Goal: Task Accomplishment & Management: Complete application form

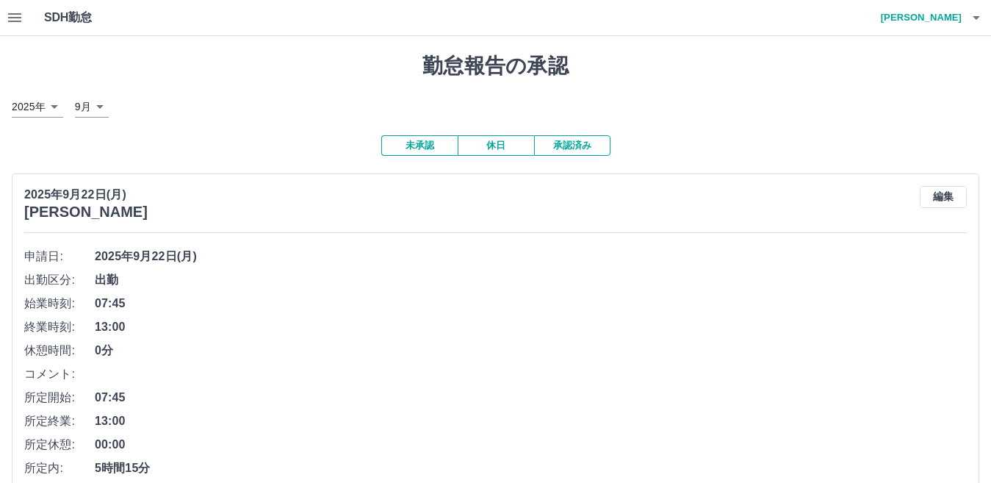
click at [23, 18] on icon "button" at bounding box center [15, 18] width 18 height 18
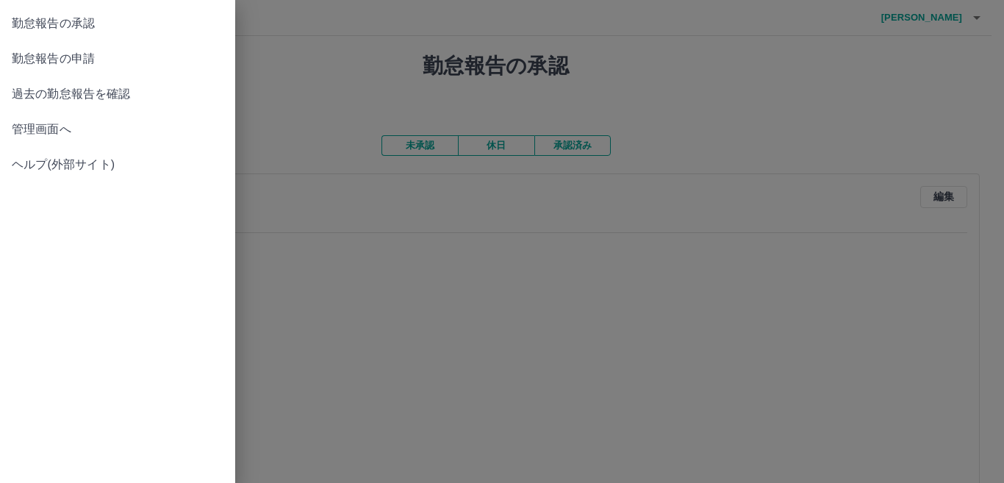
click at [100, 31] on span "勤怠報告の承認" at bounding box center [118, 24] width 212 height 18
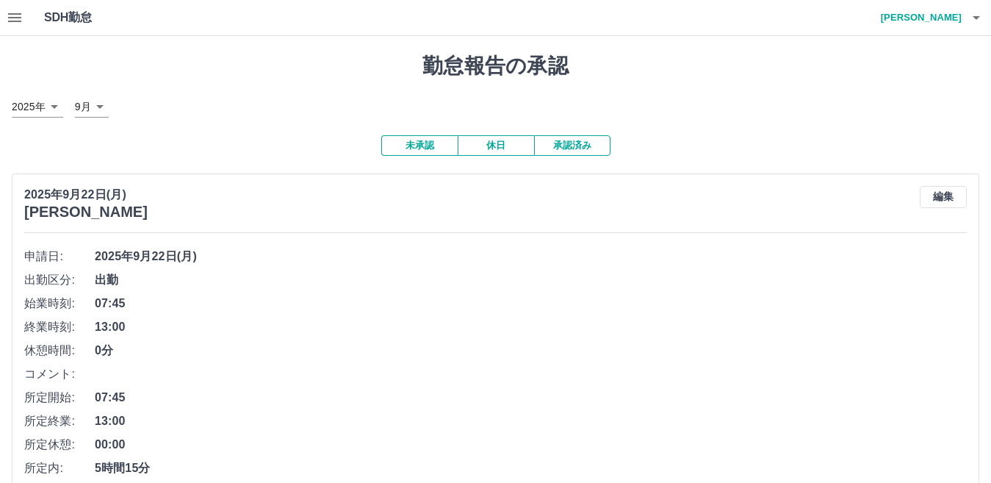
click at [565, 145] on button "承認済み" at bounding box center [572, 145] width 76 height 21
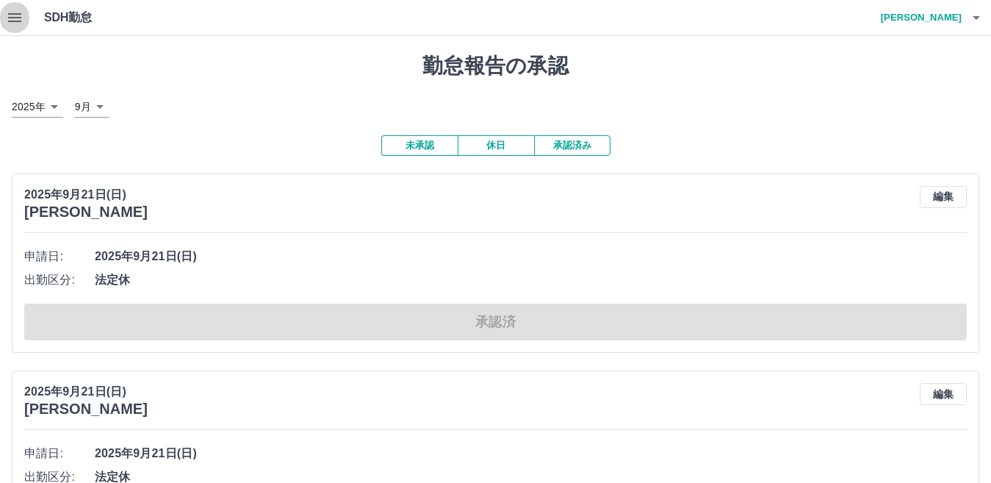
click at [15, 21] on icon "button" at bounding box center [14, 17] width 13 height 9
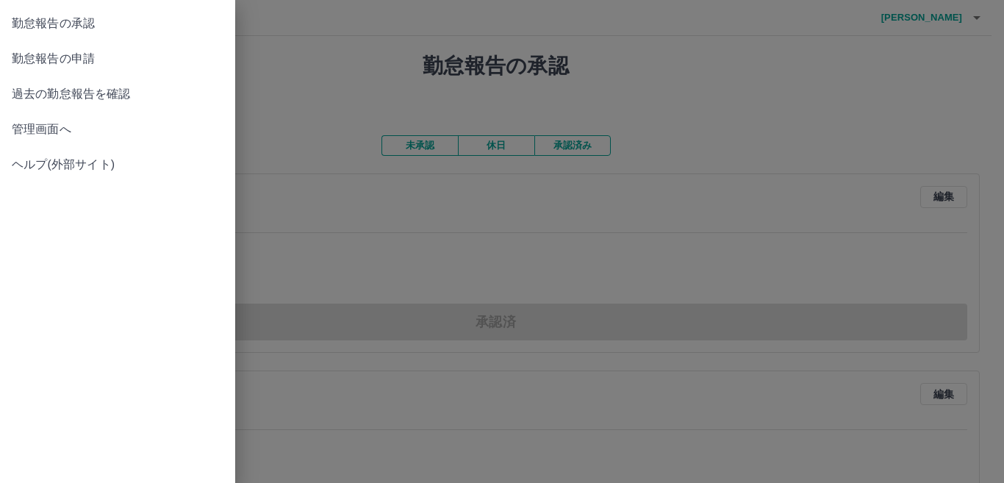
click at [68, 119] on link "管理画面へ" at bounding box center [117, 129] width 235 height 35
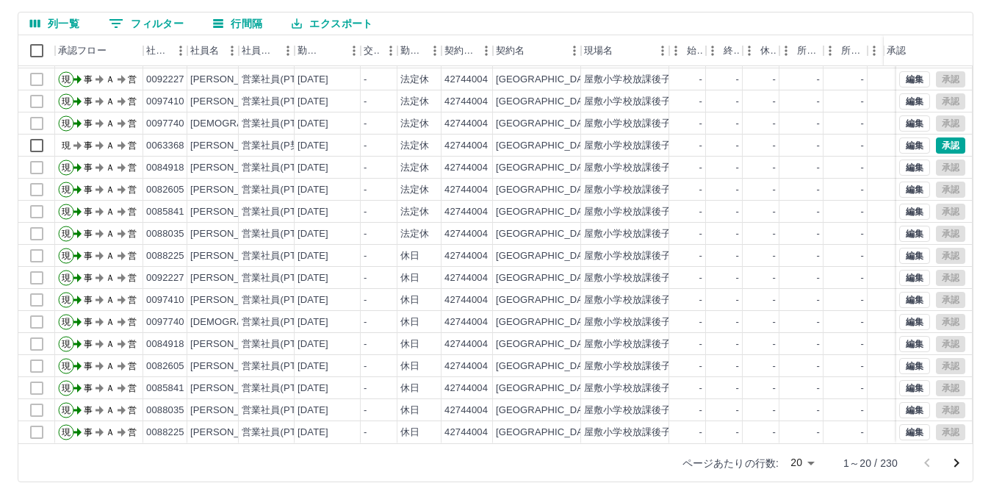
scroll to position [138, 0]
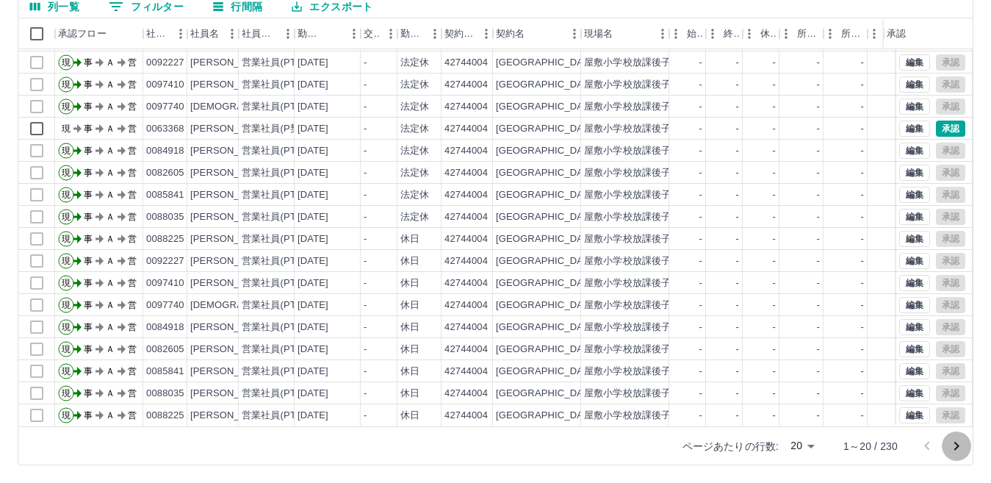
click at [956, 447] on icon "次のページへ" at bounding box center [957, 446] width 5 height 9
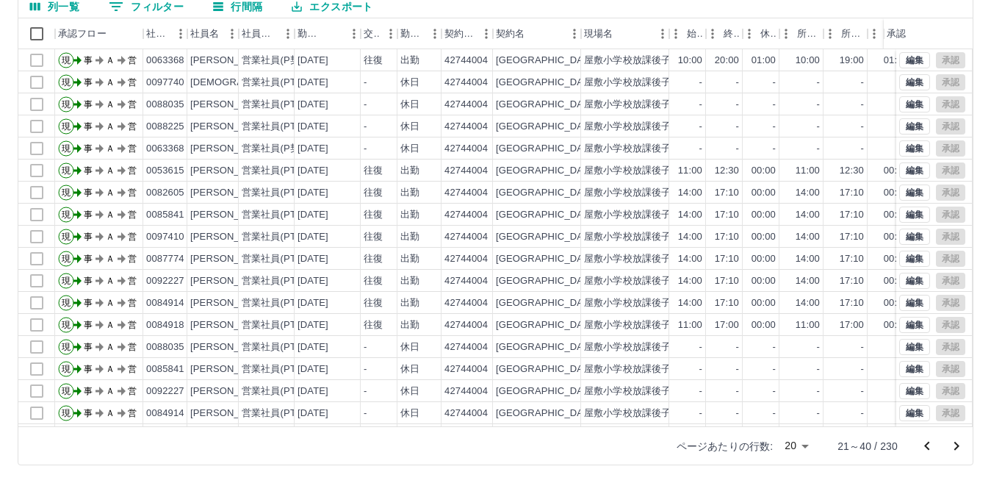
scroll to position [65, 0]
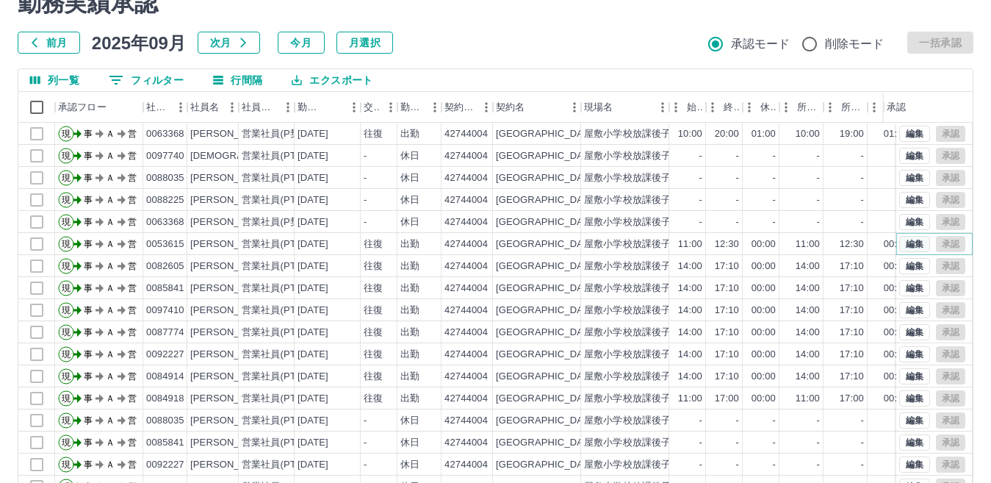
click at [899, 237] on button "編集" at bounding box center [914, 244] width 31 height 16
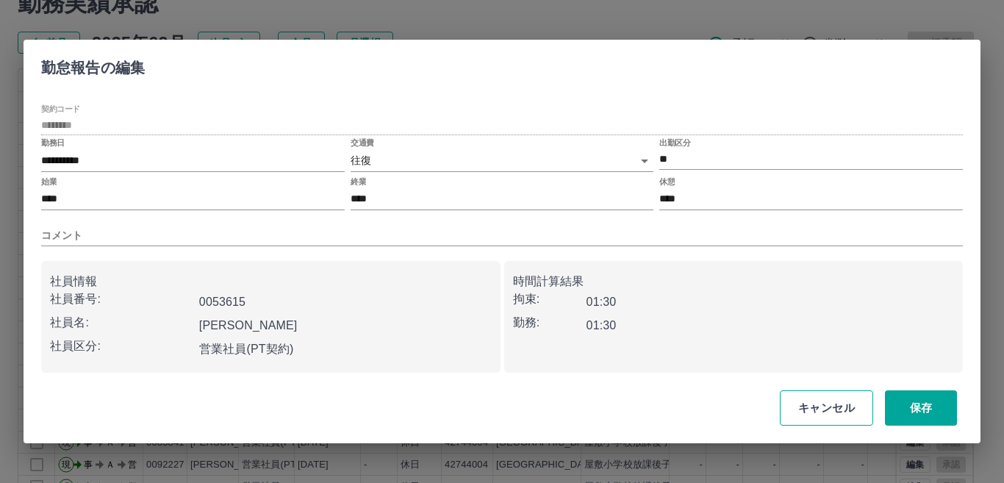
click at [843, 417] on button "キャンセル" at bounding box center [826, 407] width 93 height 35
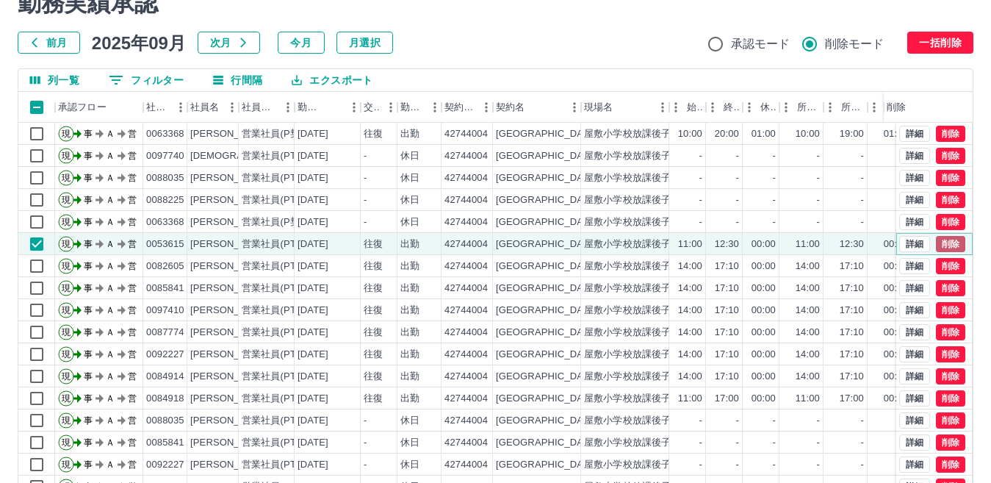
click at [936, 244] on button "削除" at bounding box center [950, 244] width 29 height 16
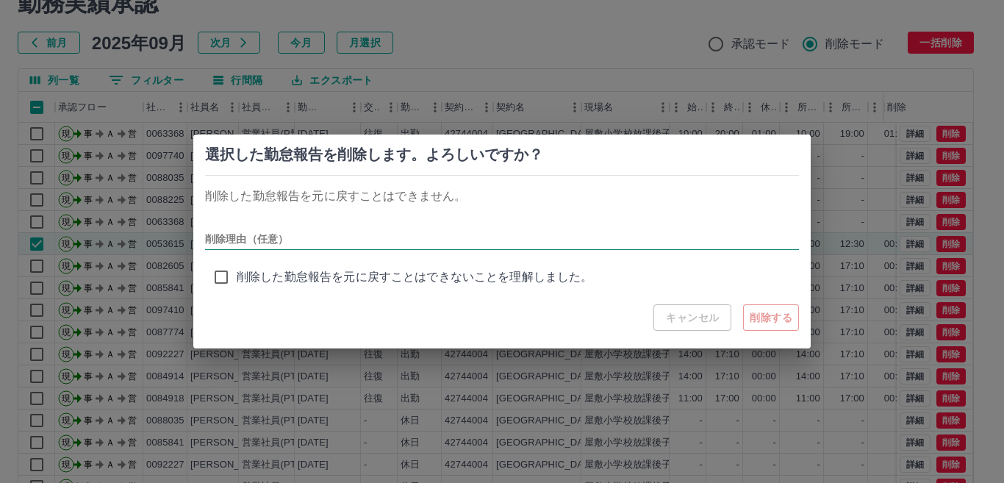
click at [472, 241] on input "削除理由（任意）" at bounding box center [502, 239] width 594 height 21
click at [774, 315] on button "削除する" at bounding box center [771, 317] width 56 height 26
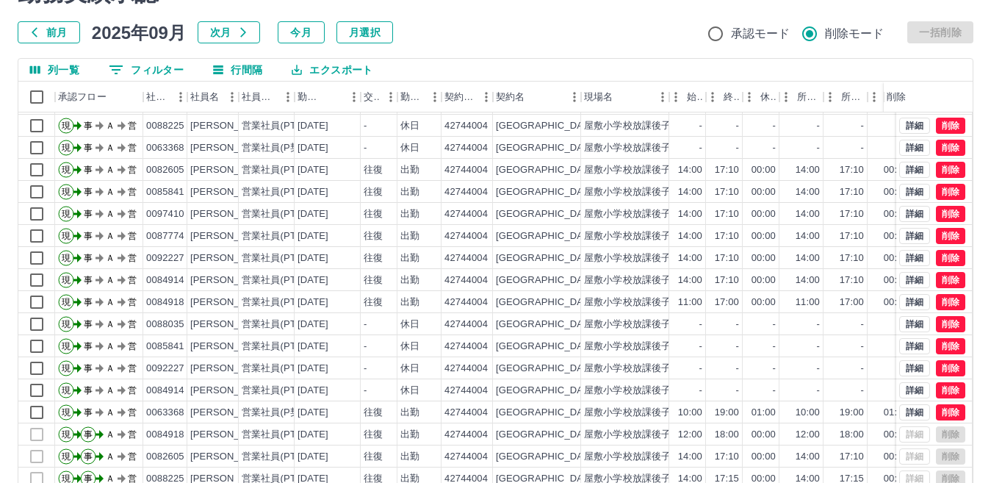
scroll to position [138, 0]
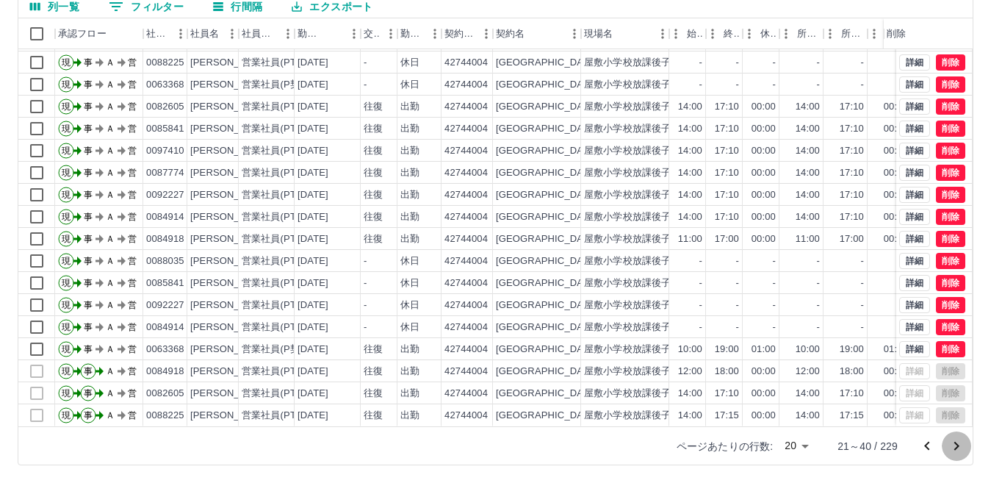
click at [952, 447] on icon "次のページへ" at bounding box center [957, 446] width 18 height 18
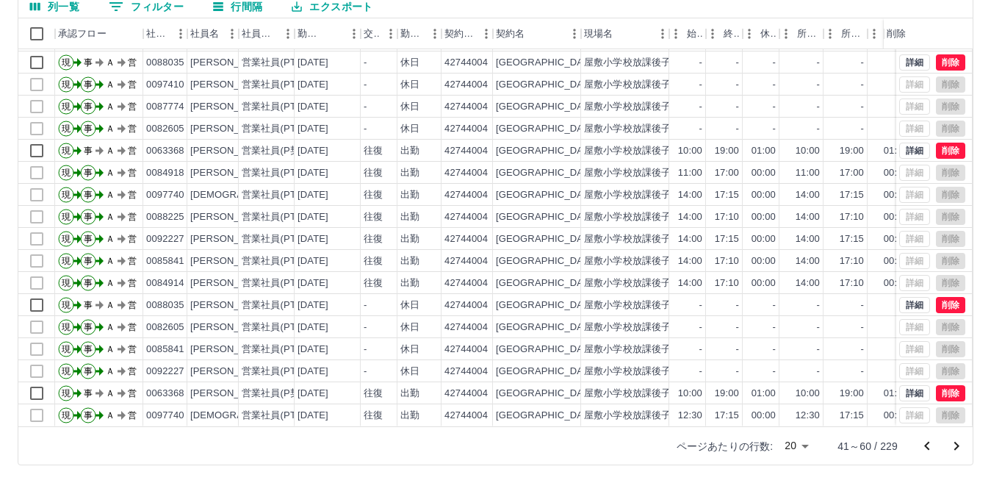
click at [951, 447] on icon "次のページへ" at bounding box center [957, 446] width 18 height 18
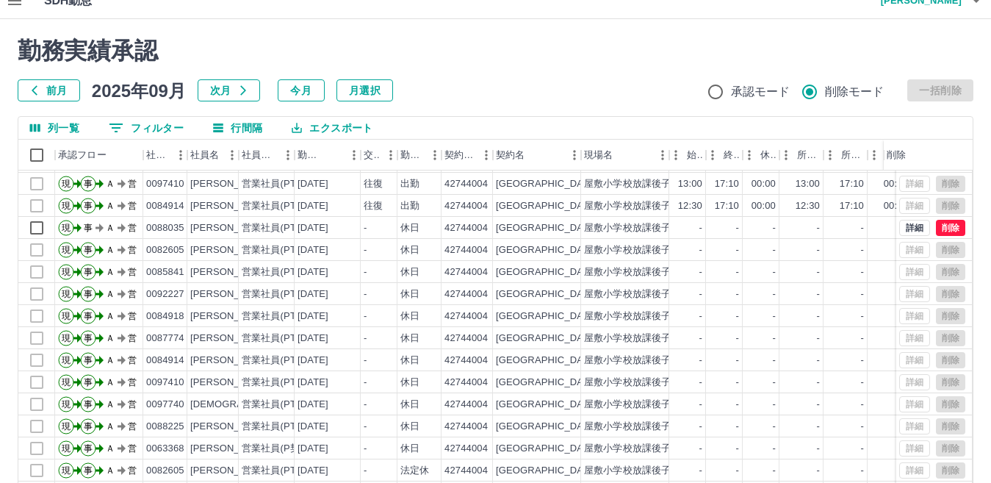
scroll to position [0, 0]
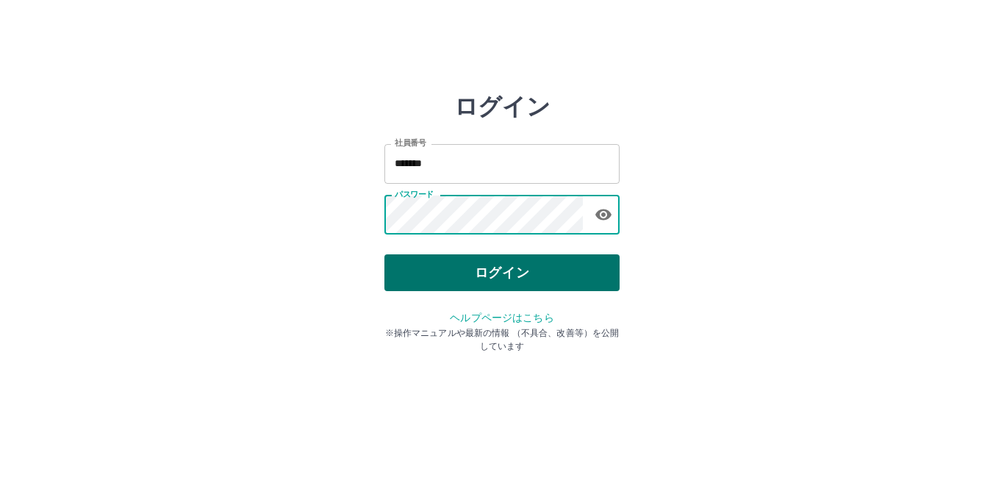
click at [513, 268] on button "ログイン" at bounding box center [501, 272] width 235 height 37
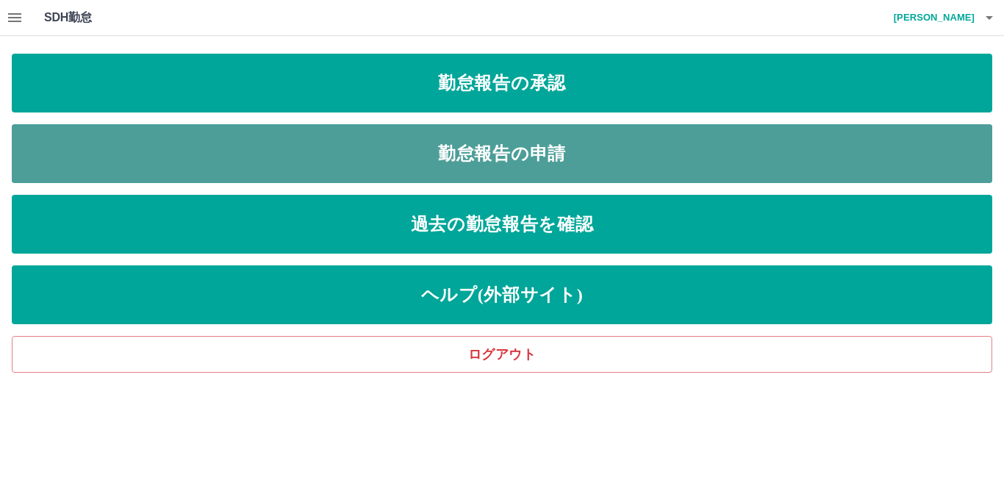
click at [520, 138] on link "勤怠報告の申請" at bounding box center [502, 153] width 980 height 59
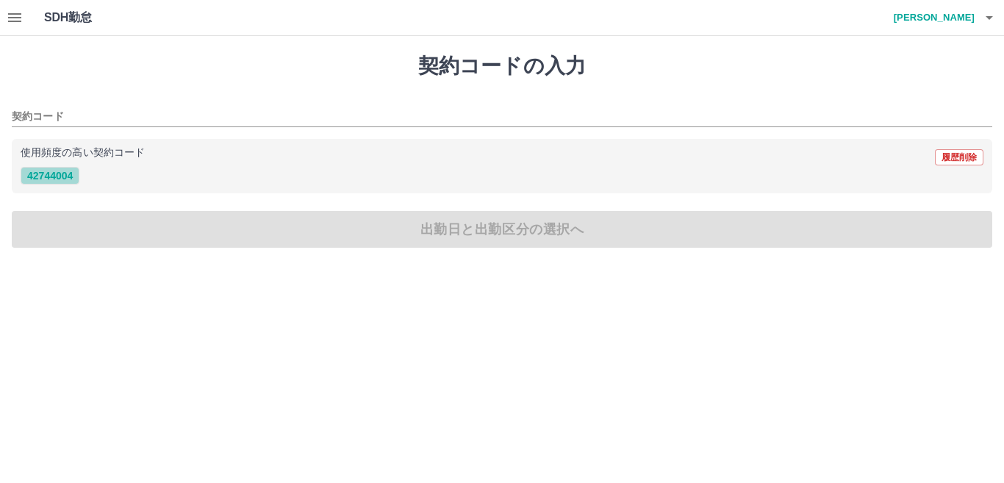
click at [69, 177] on button "42744004" at bounding box center [50, 176] width 59 height 18
type input "********"
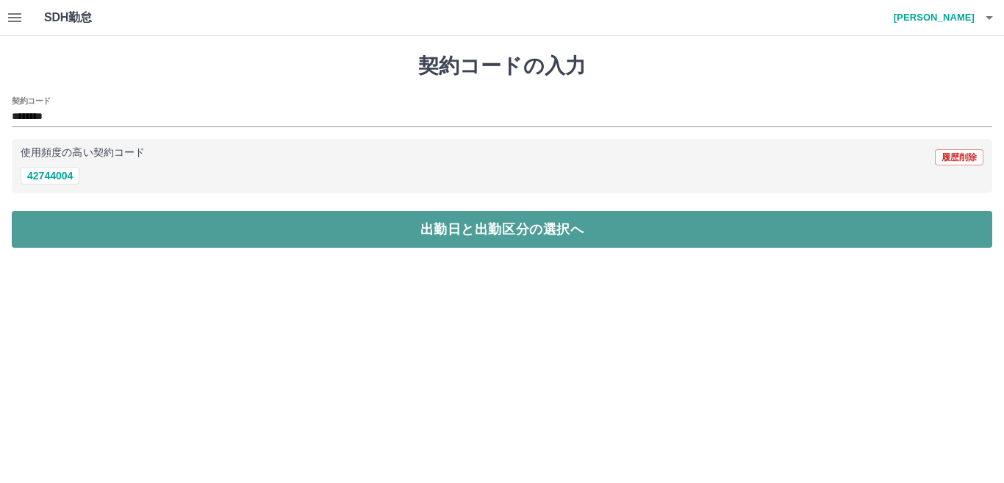
click at [96, 219] on button "出勤日と出勤区分の選択へ" at bounding box center [502, 229] width 980 height 37
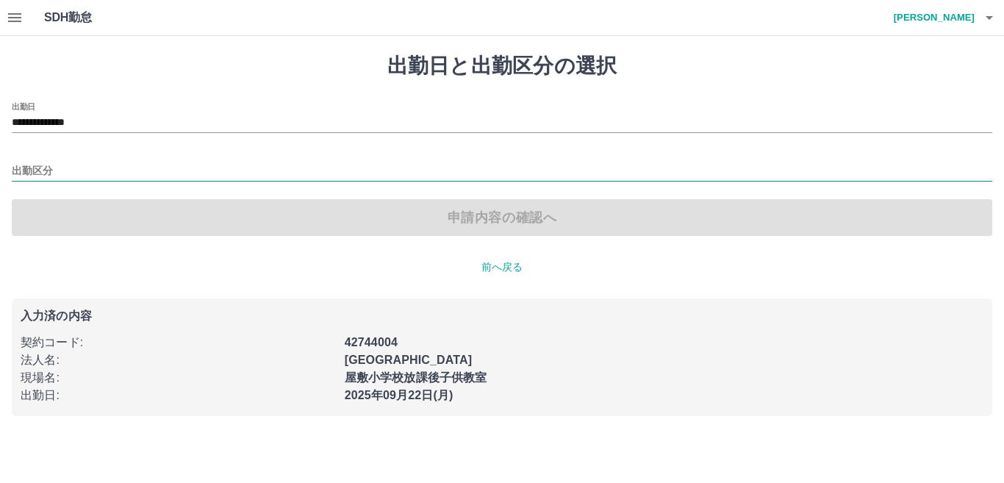
click at [79, 169] on input "出勤区分" at bounding box center [502, 171] width 980 height 18
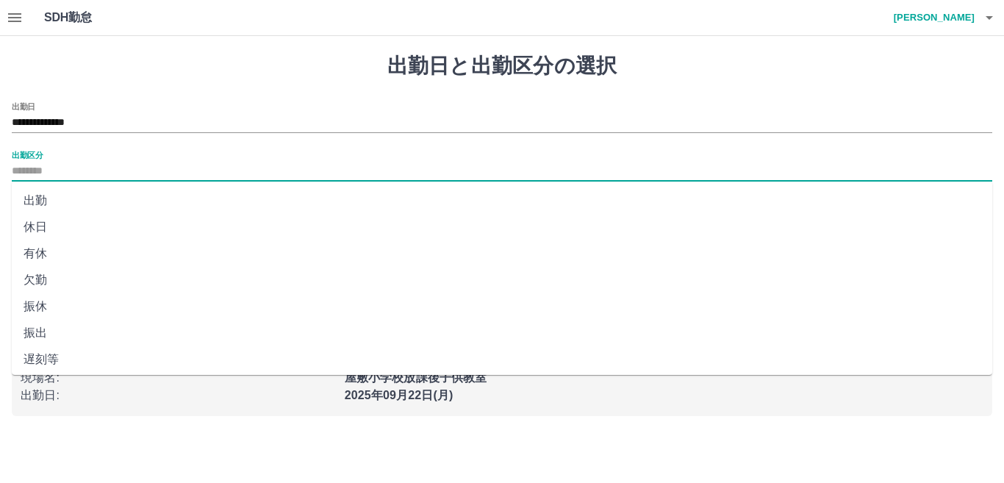
click at [78, 204] on li "出勤" at bounding box center [502, 200] width 980 height 26
type input "**"
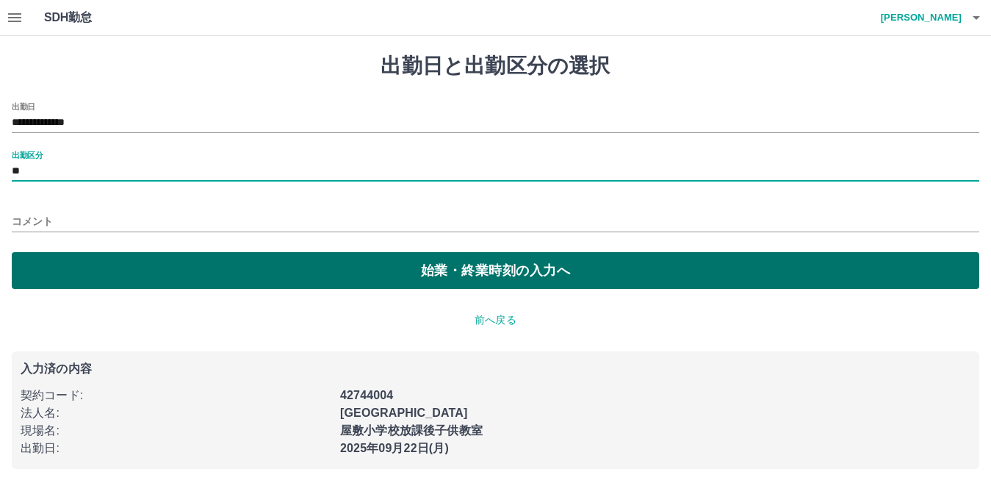
click at [384, 273] on button "始業・終業時刻の入力へ" at bounding box center [496, 270] width 968 height 37
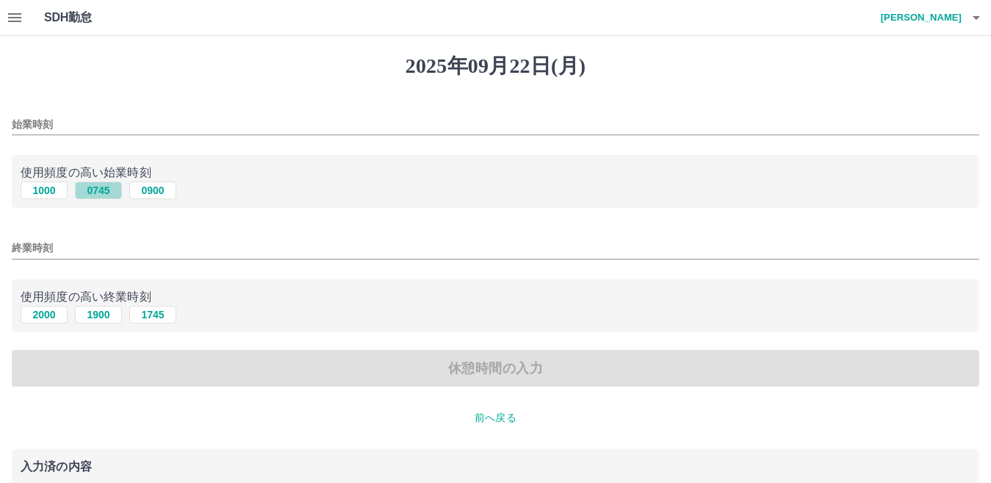
click at [115, 185] on button "0745" at bounding box center [98, 190] width 47 height 18
type input "****"
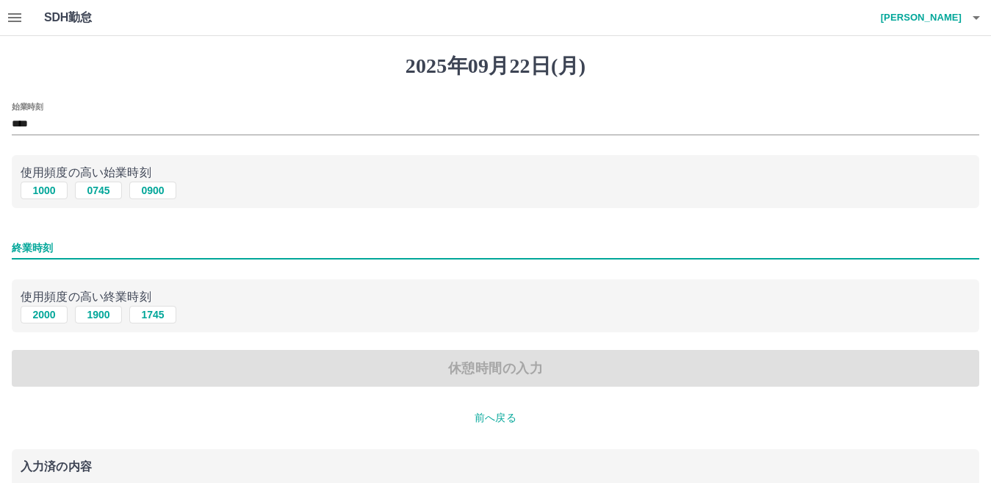
click at [99, 245] on input "終業時刻" at bounding box center [496, 247] width 968 height 21
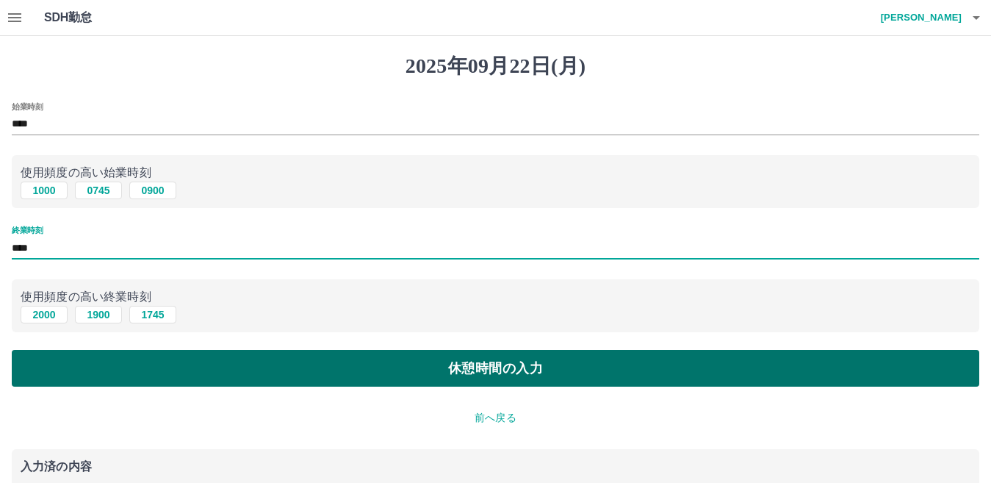
type input "****"
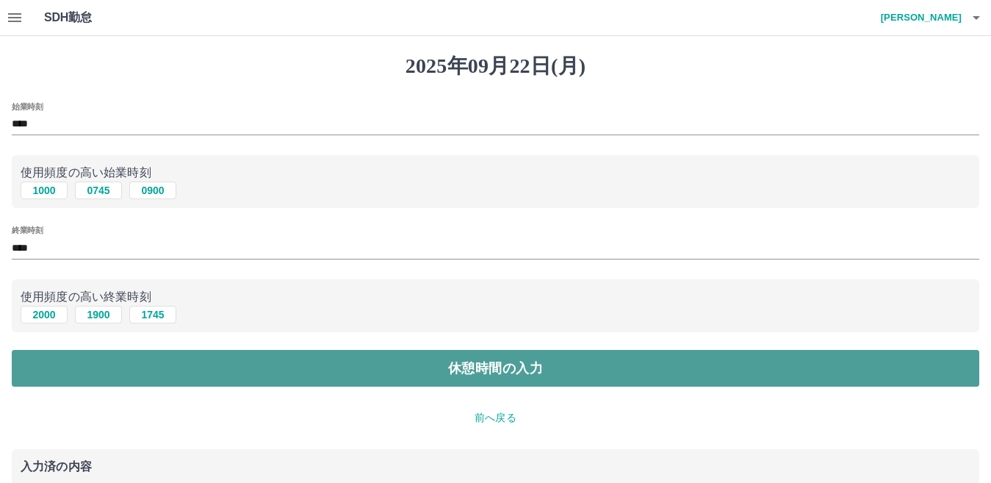
click at [253, 361] on button "休憩時間の入力" at bounding box center [496, 368] width 968 height 37
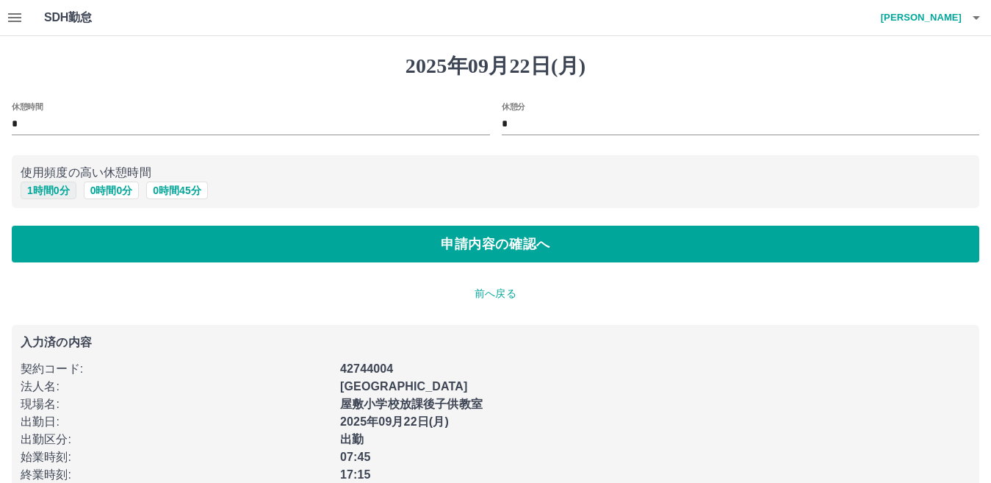
click at [60, 191] on button "1 時間 0 分" at bounding box center [49, 190] width 56 height 18
type input "*"
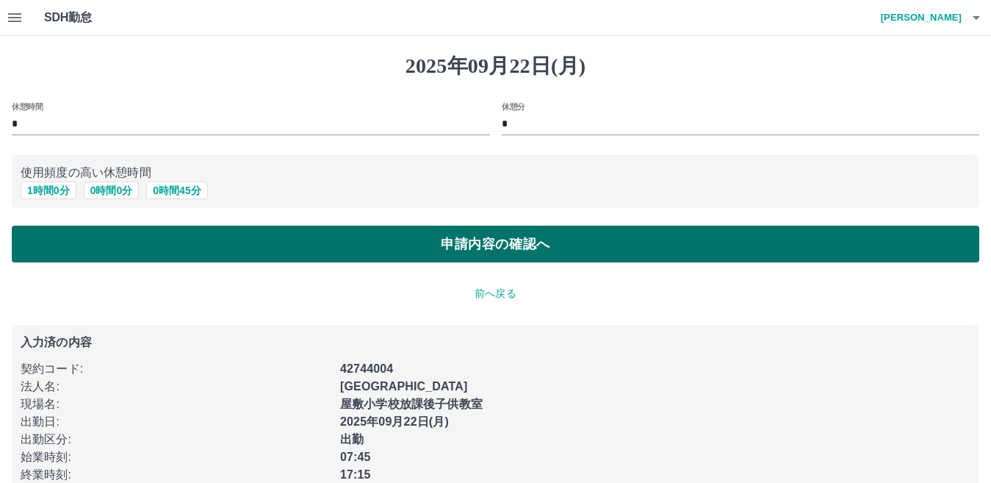
click at [170, 239] on button "申請内容の確認へ" at bounding box center [496, 244] width 968 height 37
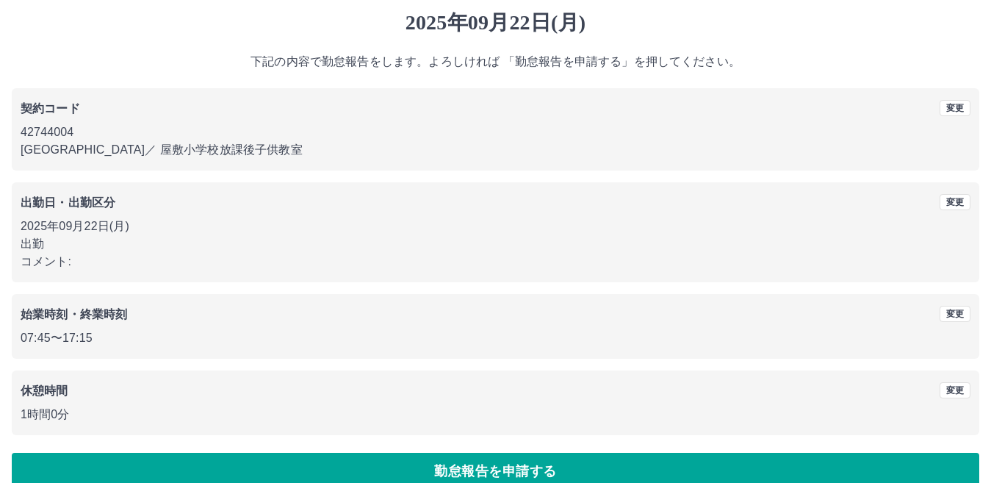
scroll to position [68, 0]
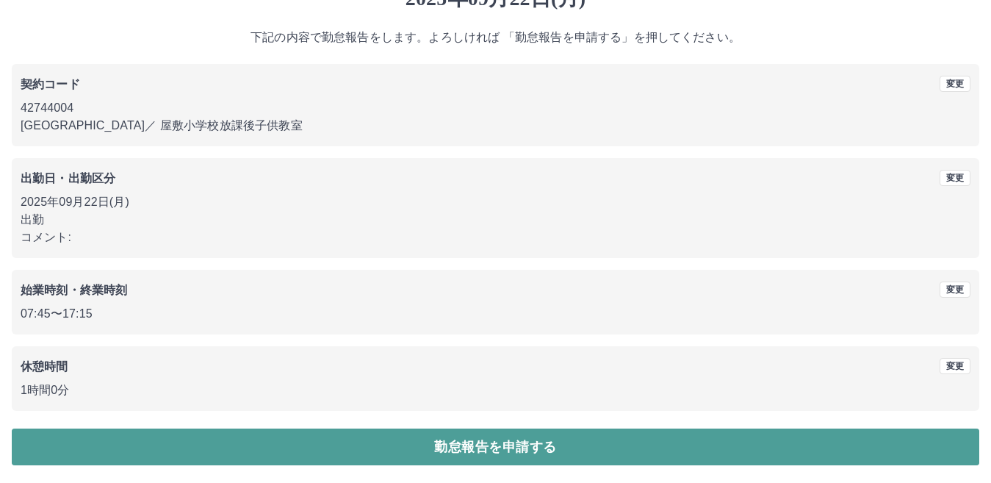
click at [519, 439] on button "勤怠報告を申請する" at bounding box center [496, 446] width 968 height 37
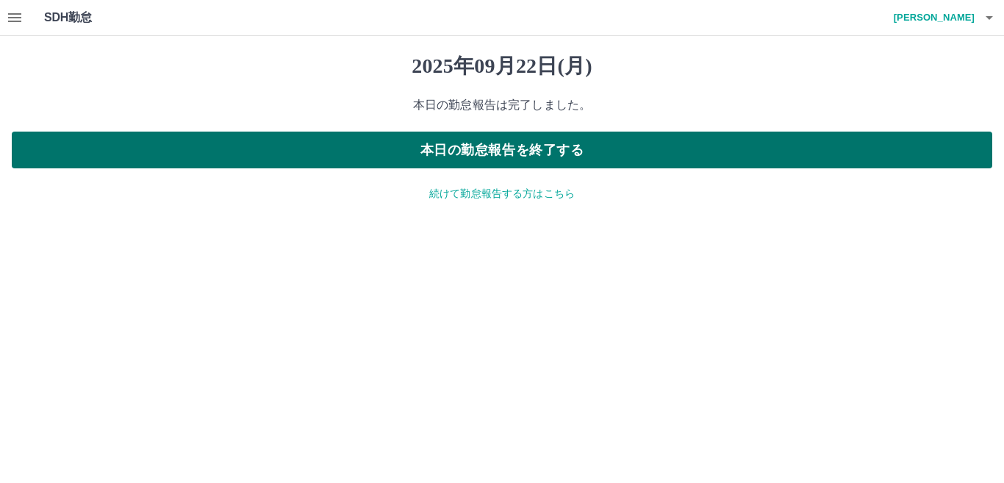
click at [514, 152] on button "本日の勤怠報告を終了する" at bounding box center [502, 150] width 980 height 37
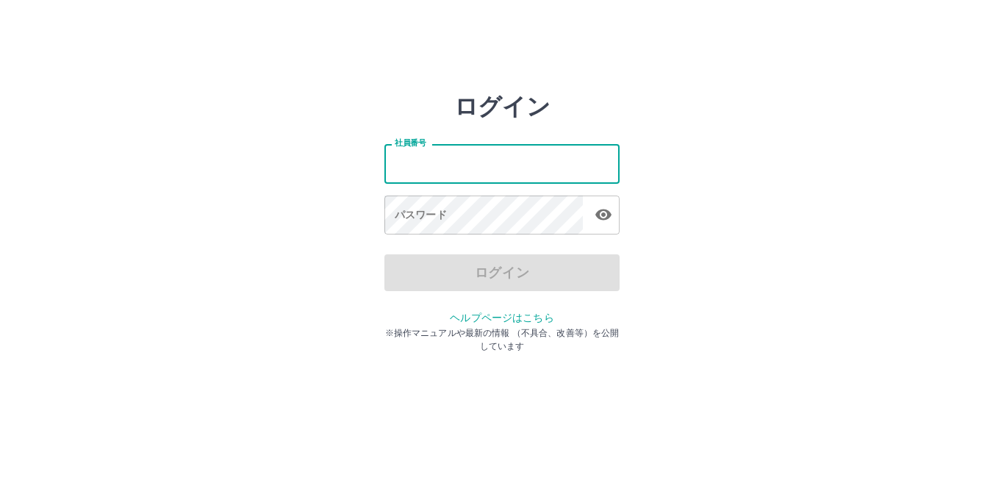
click at [512, 154] on input "社員番号" at bounding box center [501, 163] width 235 height 39
type input "*******"
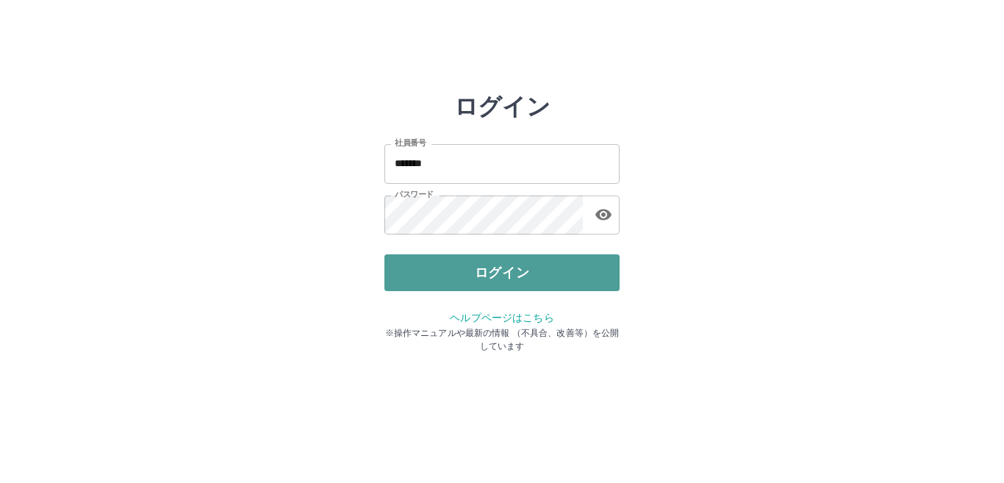
click at [474, 265] on button "ログイン" at bounding box center [501, 272] width 235 height 37
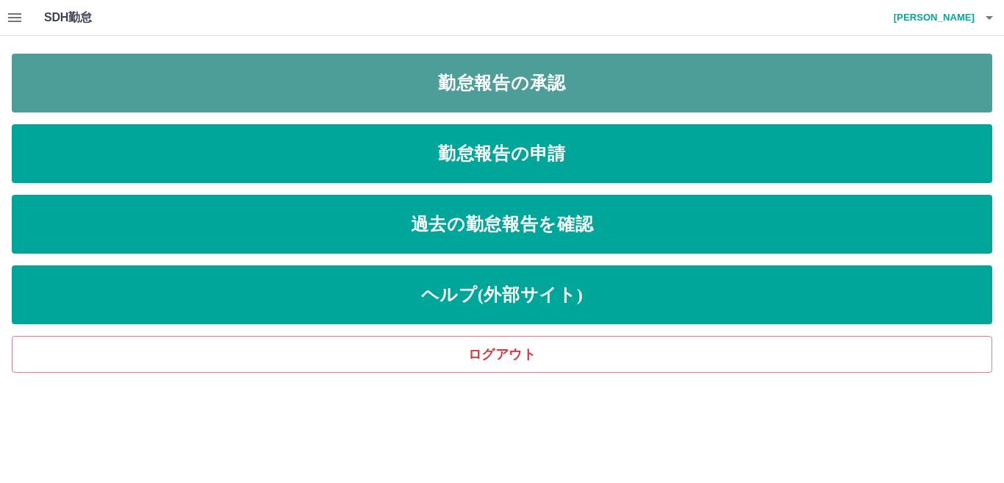
click at [484, 93] on link "勤怠報告の承認" at bounding box center [502, 83] width 980 height 59
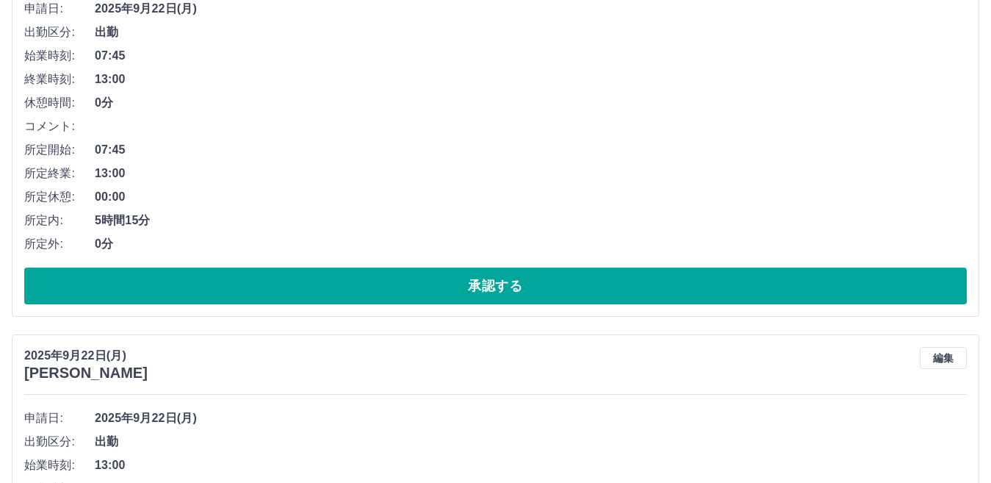
scroll to position [661, 0]
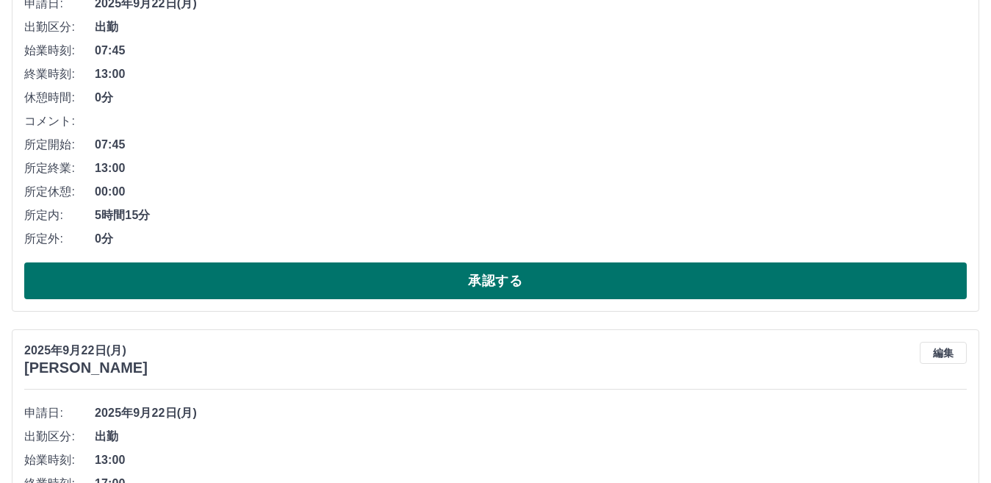
click at [425, 272] on button "承認する" at bounding box center [495, 280] width 943 height 37
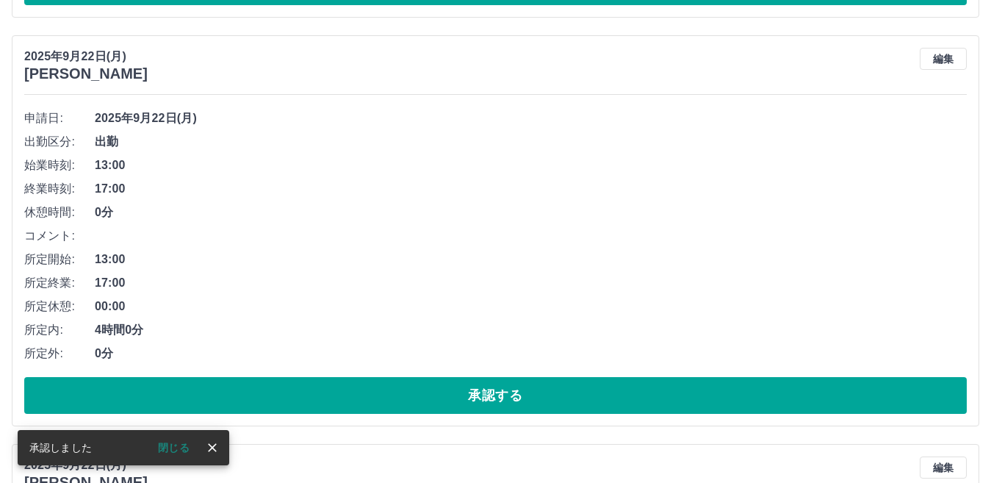
scroll to position [620, 0]
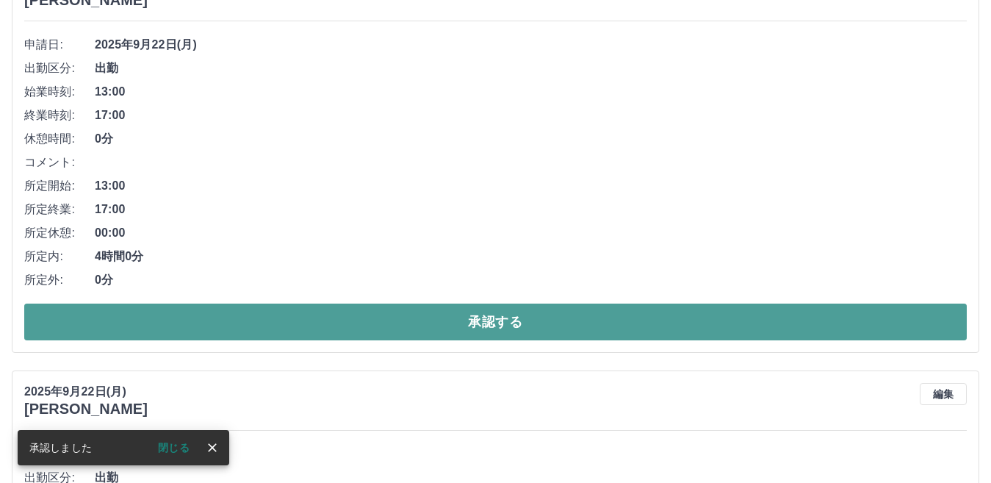
click at [367, 325] on button "承認する" at bounding box center [495, 321] width 943 height 37
click at [420, 320] on button "承認する" at bounding box center [495, 321] width 943 height 37
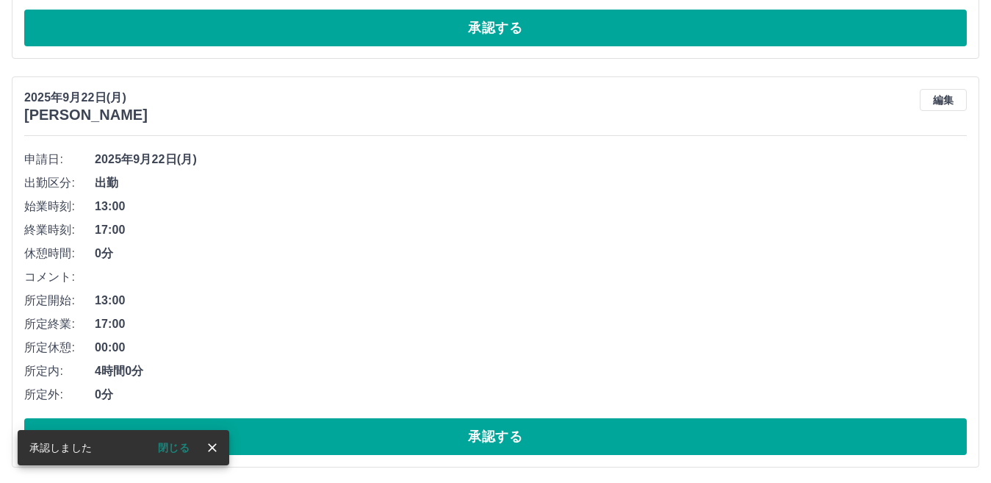
scroll to position [579, 0]
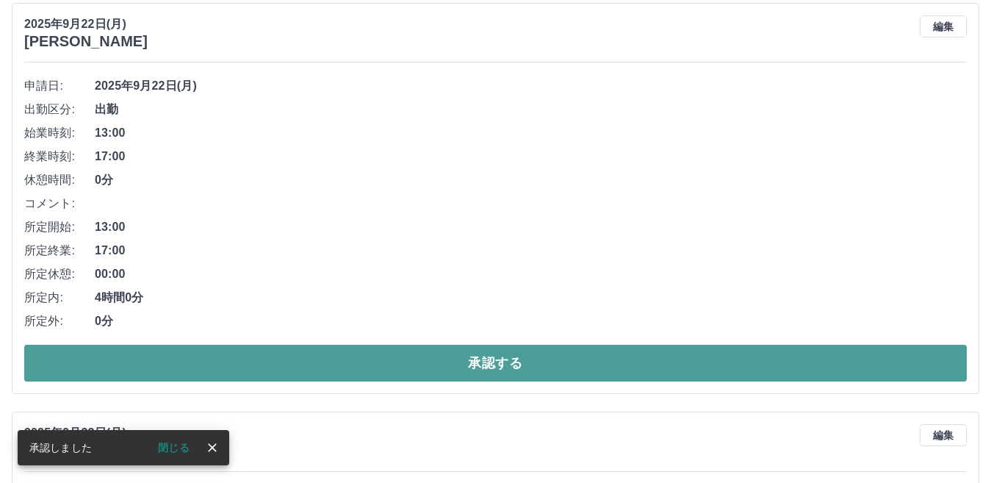
click at [379, 353] on button "承認する" at bounding box center [495, 363] width 943 height 37
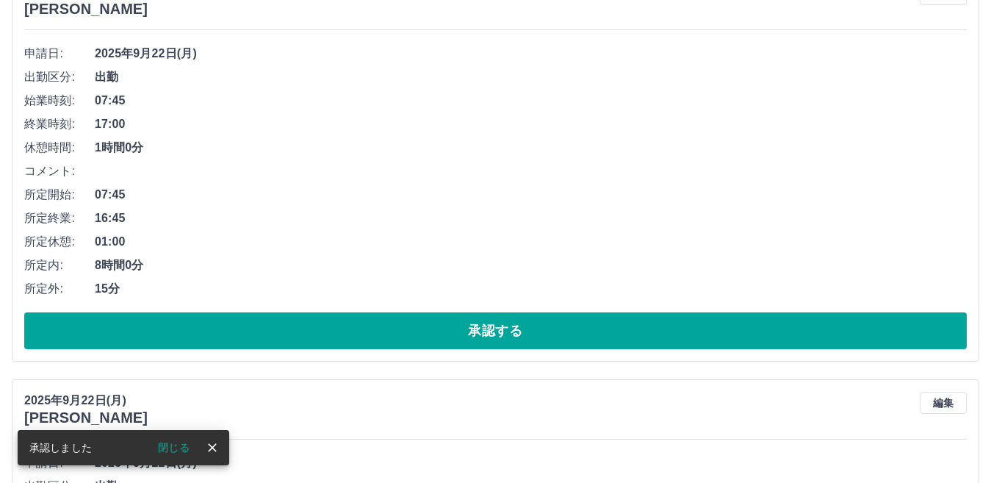
scroll to position [685, 0]
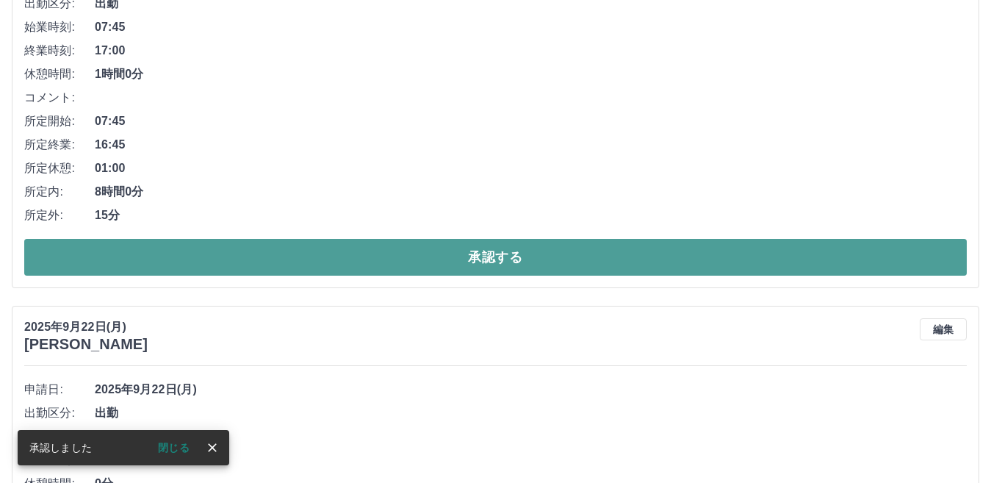
click at [393, 260] on button "承認する" at bounding box center [495, 257] width 943 height 37
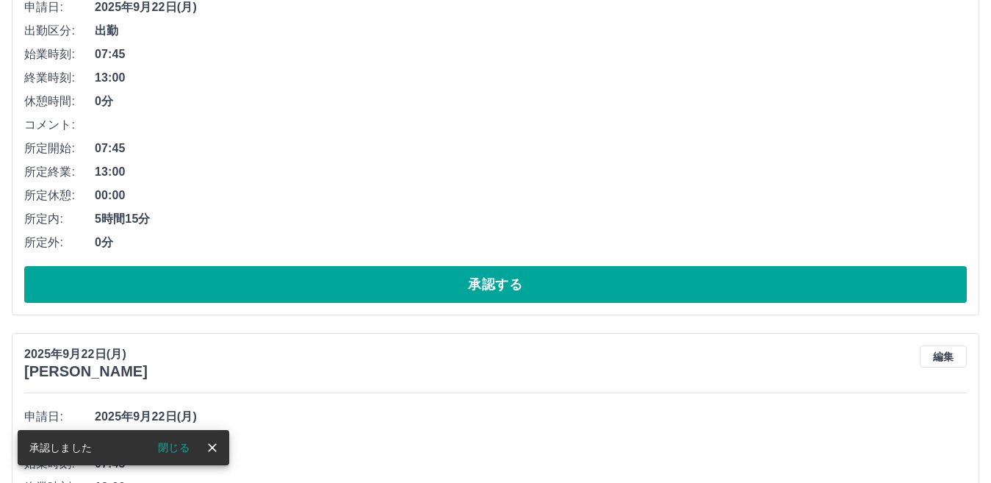
scroll to position [717, 0]
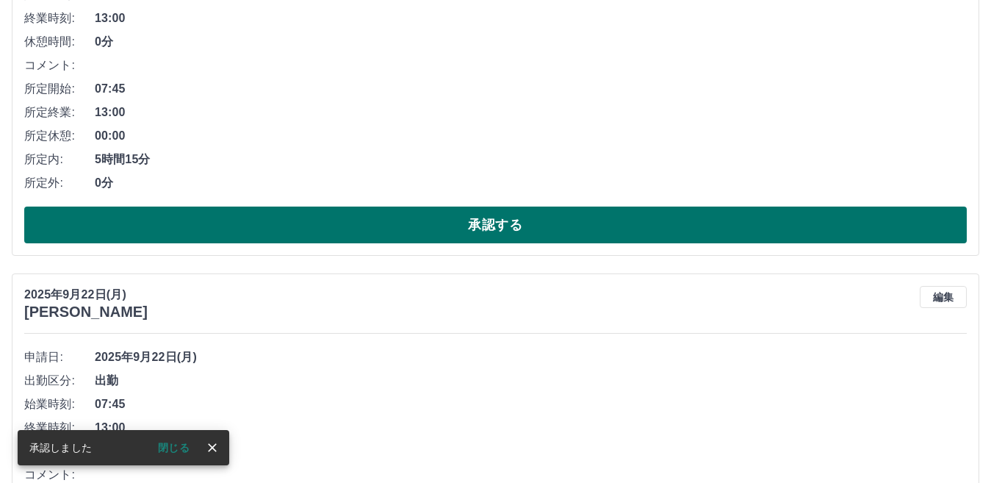
click at [384, 242] on button "承認する" at bounding box center [495, 224] width 943 height 37
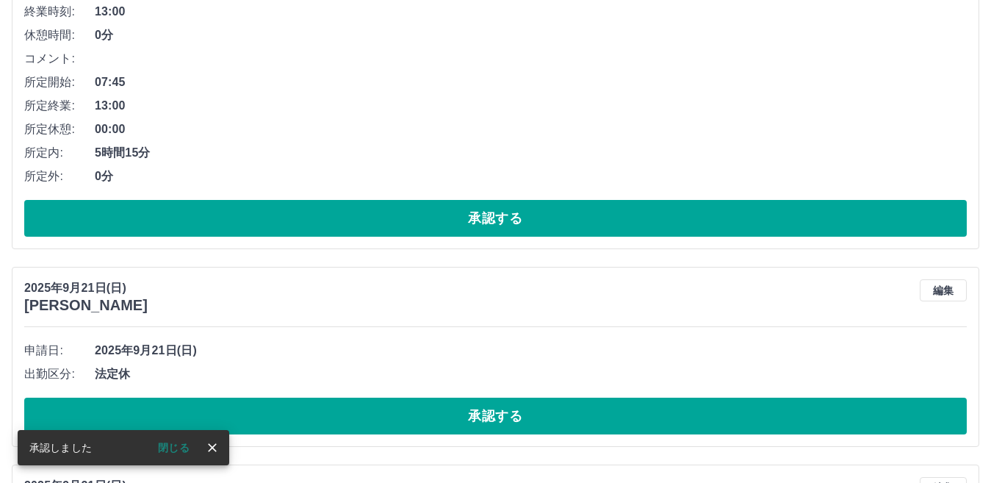
scroll to position [750, 0]
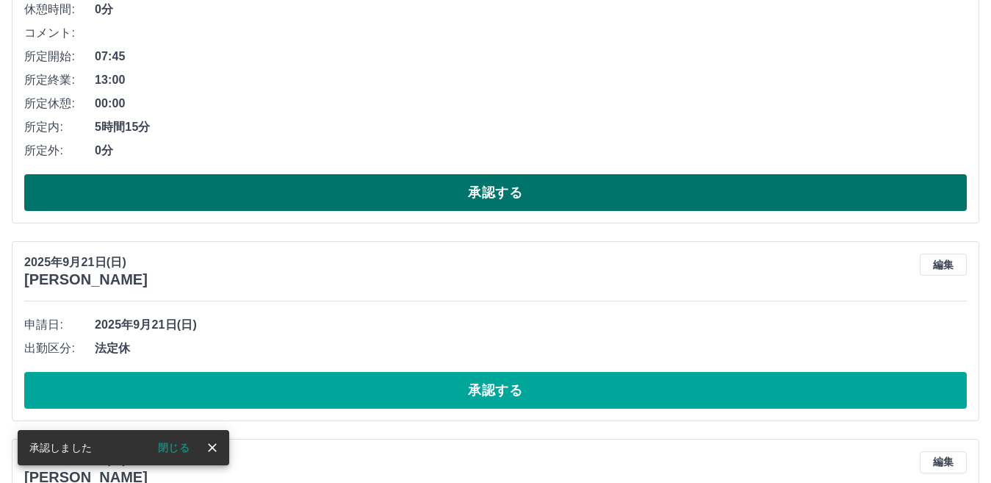
click at [357, 201] on button "承認する" at bounding box center [495, 192] width 943 height 37
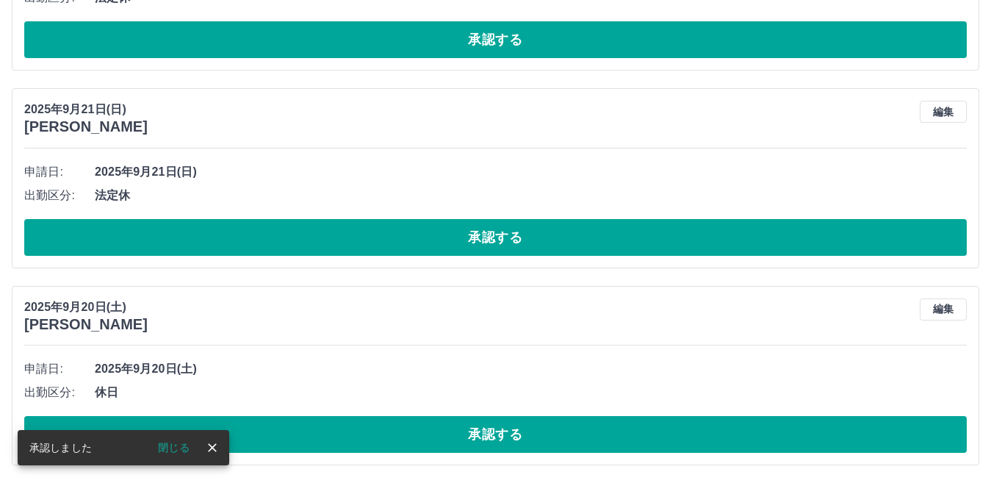
scroll to position [341, 0]
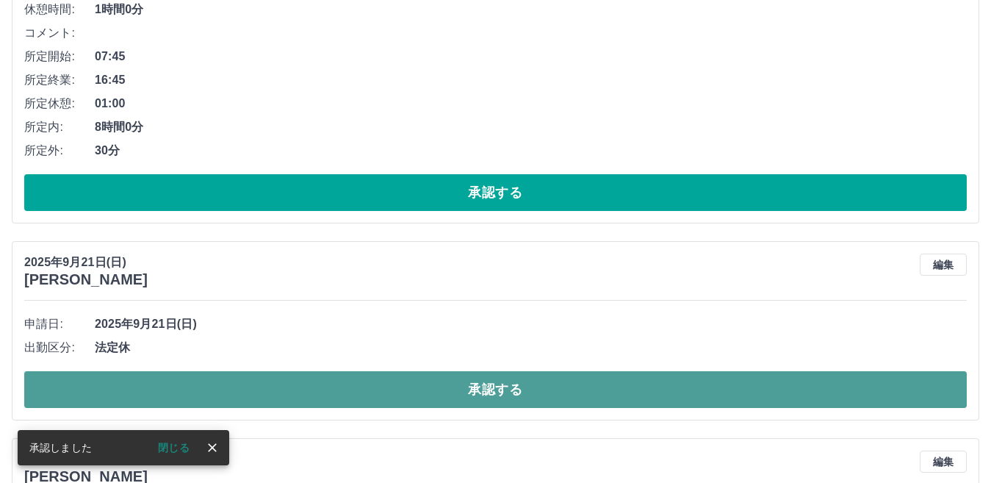
click at [360, 380] on button "承認する" at bounding box center [495, 389] width 943 height 37
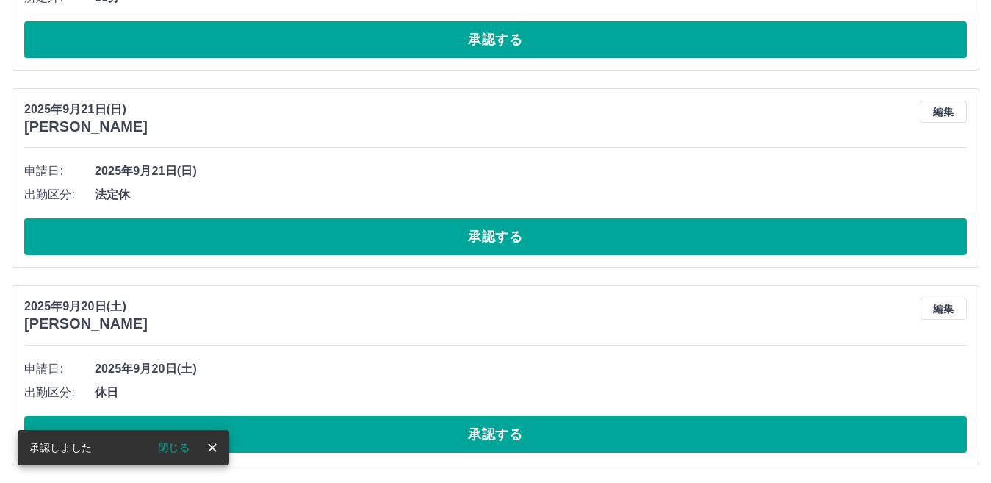
scroll to position [495, 0]
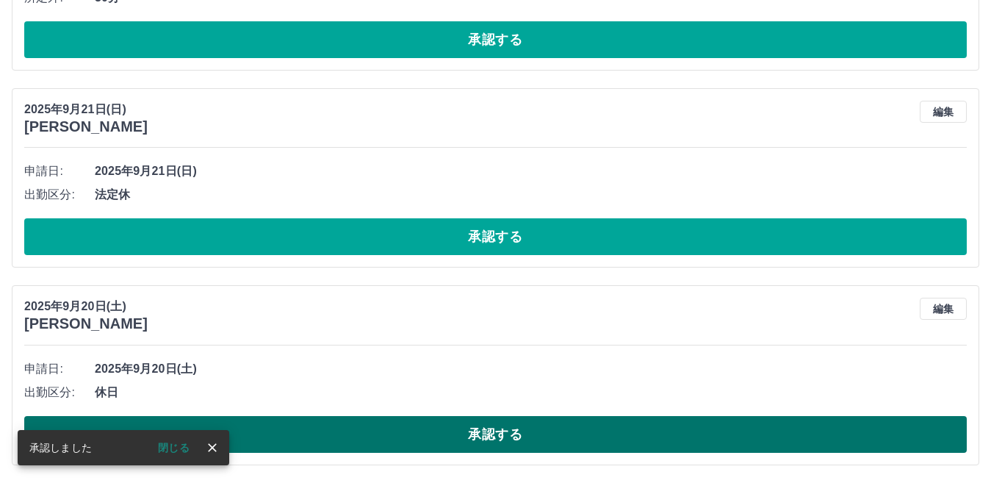
click at [396, 433] on button "承認する" at bounding box center [495, 434] width 943 height 37
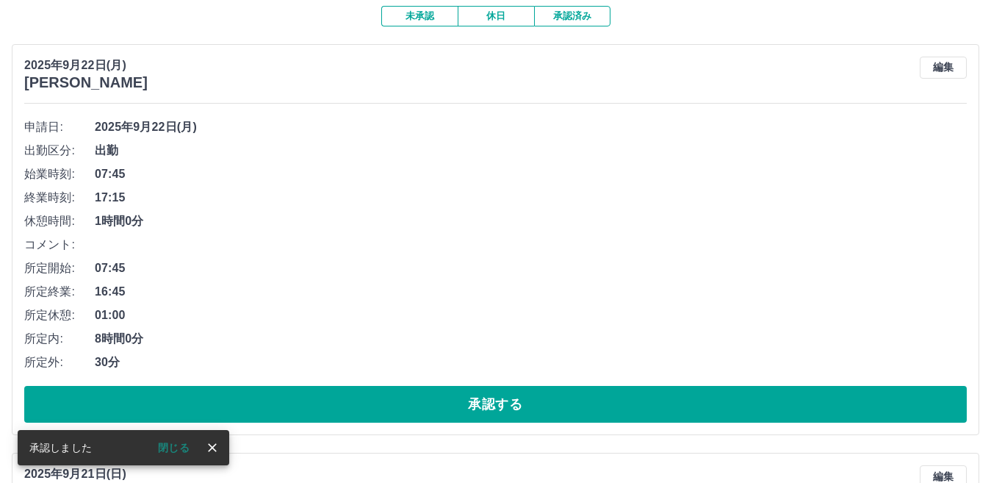
scroll to position [0, 0]
